Goal: Task Accomplishment & Management: Use online tool/utility

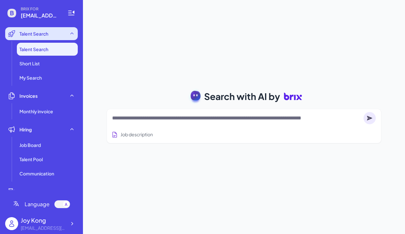
click at [69, 38] on div "Talent Search" at bounding box center [41, 33] width 73 height 13
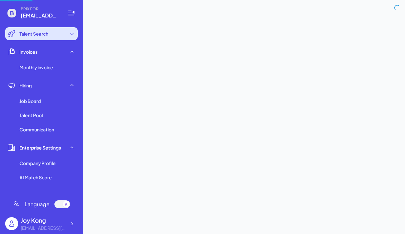
click at [69, 38] on div "Talent Search" at bounding box center [41, 33] width 73 height 13
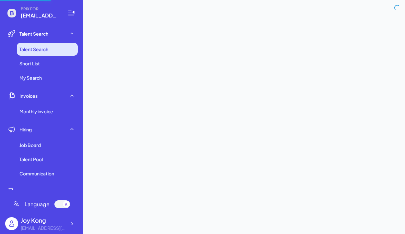
click at [69, 49] on li "Talent Search" at bounding box center [47, 49] width 61 height 13
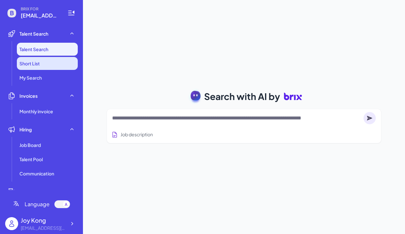
click at [72, 67] on li "Short List" at bounding box center [47, 63] width 61 height 13
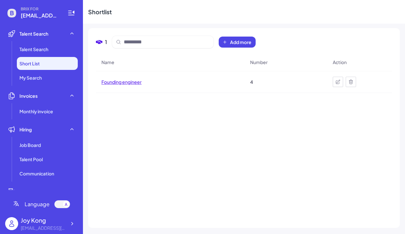
click at [112, 83] on span "Founding engineer" at bounding box center [121, 82] width 40 height 6
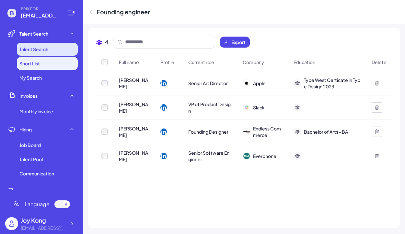
click at [47, 52] on span "Talent Search" at bounding box center [33, 49] width 29 height 6
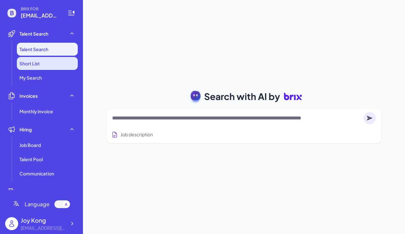
click at [47, 61] on li "Short List" at bounding box center [47, 63] width 61 height 13
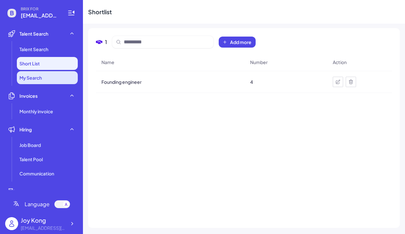
click at [53, 78] on li "My Search" at bounding box center [47, 77] width 61 height 13
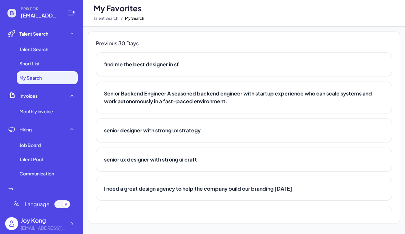
click at [145, 62] on h2 "find me the best designer in sf" at bounding box center [244, 65] width 280 height 8
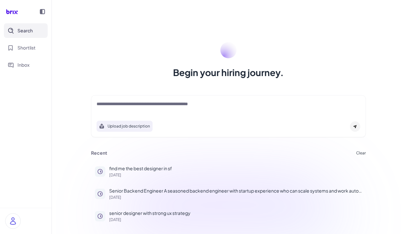
click at [212, 52] on div "Begin your hiring journey." at bounding box center [228, 60] width 290 height 37
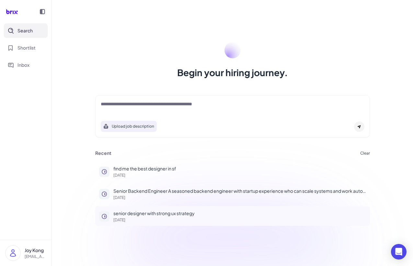
click at [129, 213] on p "senior designer with strong ux strategy" at bounding box center [239, 213] width 253 height 7
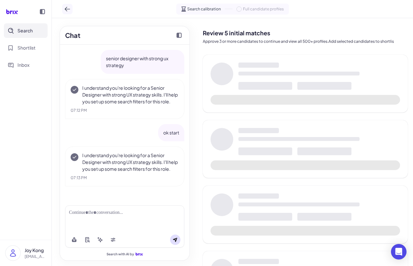
click at [68, 10] on icon at bounding box center [67, 9] width 6 height 6
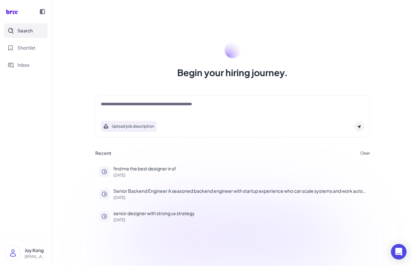
click at [208, 99] on div "Upload job description" at bounding box center [232, 116] width 275 height 42
click at [209, 104] on textarea at bounding box center [233, 105] width 264 height 8
click at [234, 50] on circle at bounding box center [232, 50] width 16 height 16
click at [238, 70] on h1 "Begin your hiring journey." at bounding box center [232, 72] width 111 height 13
click at [18, 49] on span "Shortlist" at bounding box center [26, 47] width 18 height 7
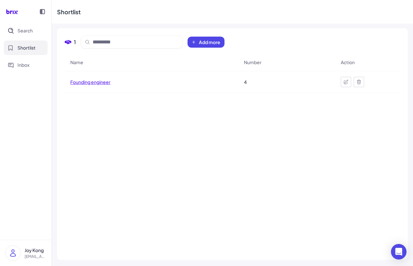
click at [79, 80] on span "Founding engineer" at bounding box center [90, 82] width 40 height 6
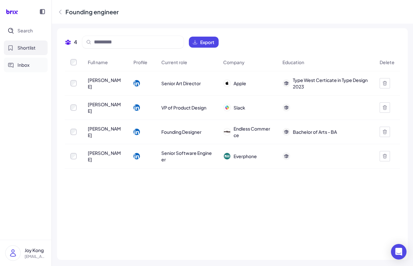
click at [29, 59] on button "Inbox" at bounding box center [26, 65] width 44 height 15
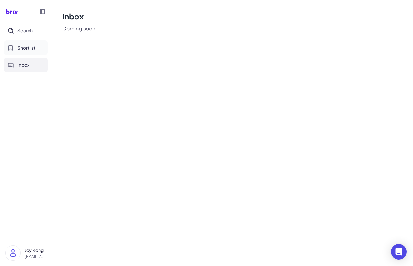
click at [30, 48] on span "Shortlist" at bounding box center [26, 47] width 18 height 7
